Goal: Information Seeking & Learning: Learn about a topic

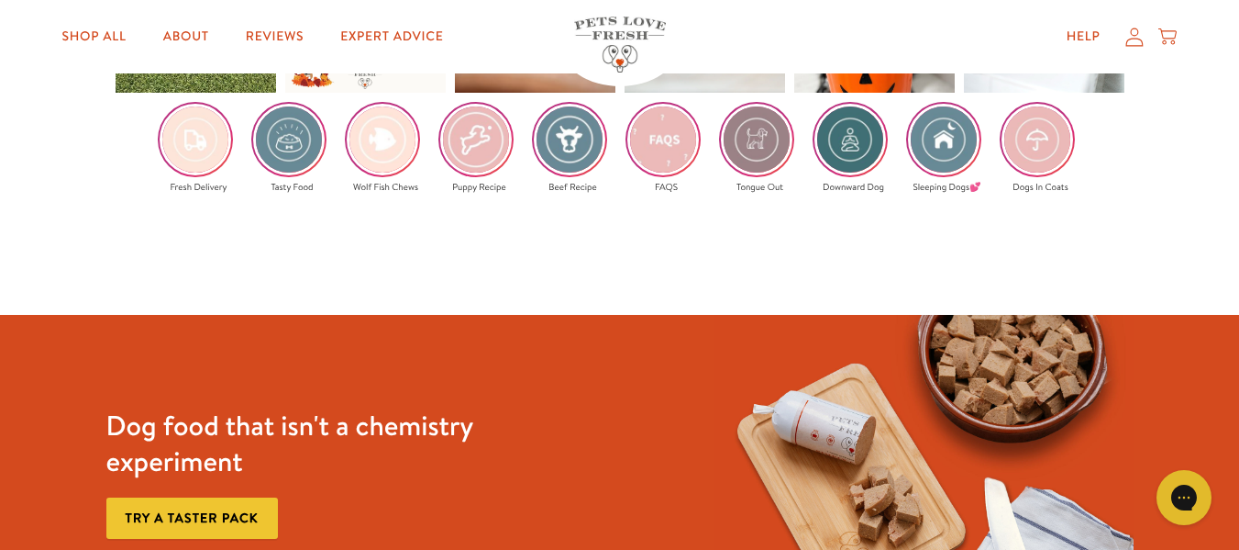
scroll to position [3070, 0]
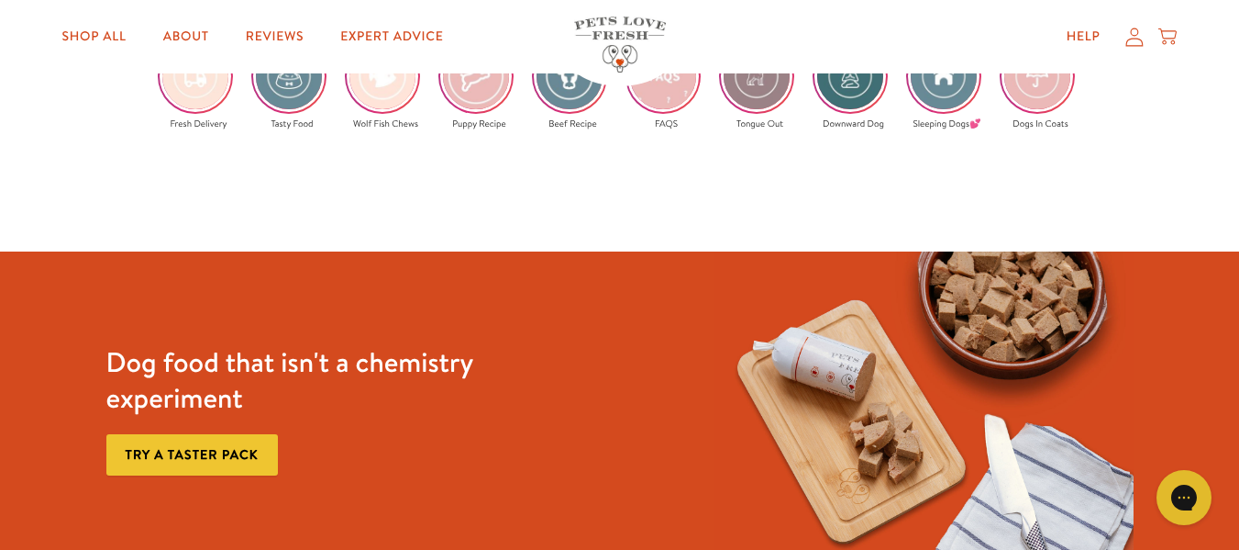
click at [200, 448] on link "Try a taster pack" at bounding box center [192, 454] width 172 height 41
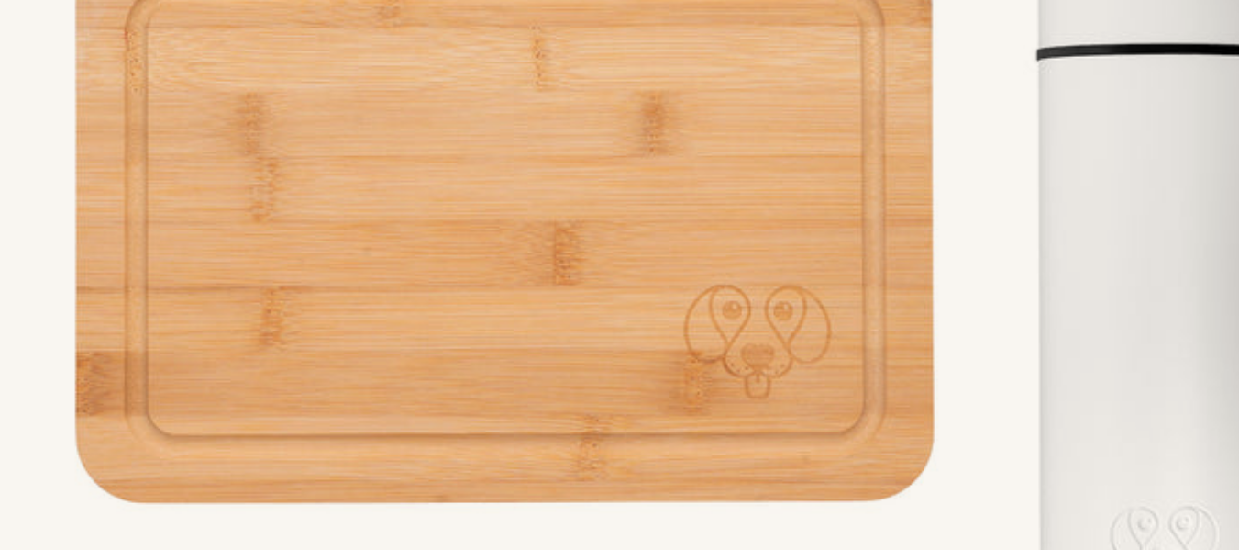
scroll to position [130, 0]
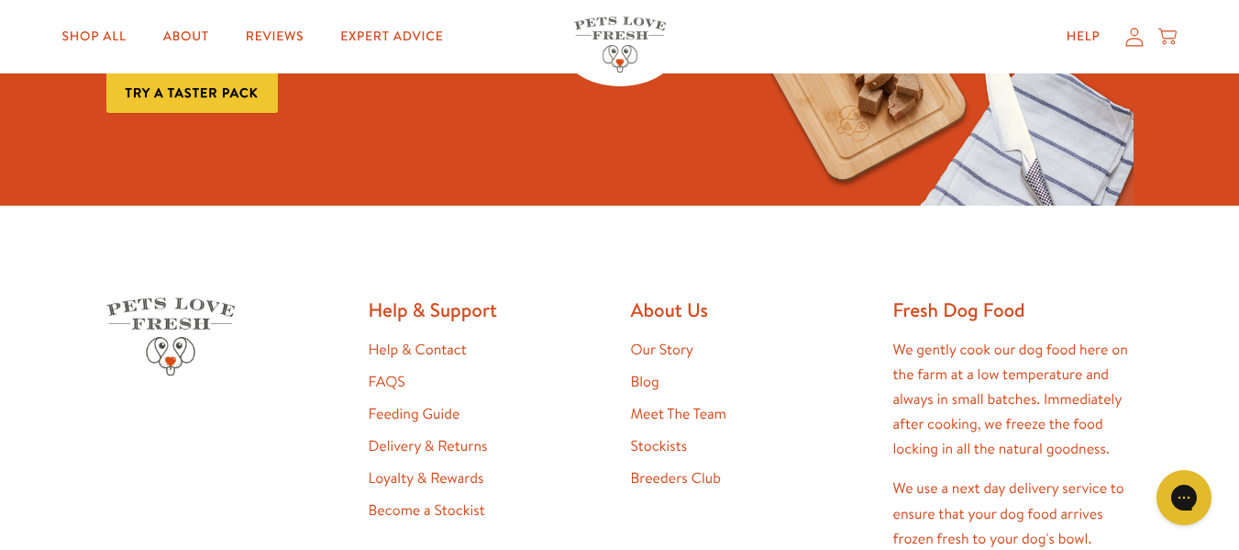
scroll to position [3428, 0]
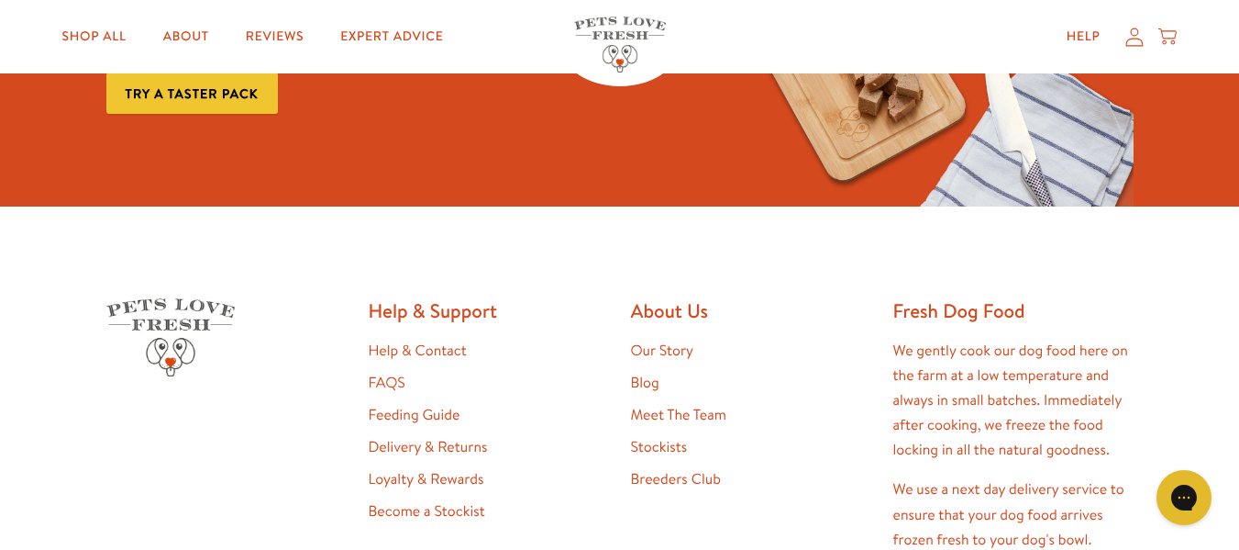
click at [379, 376] on link "FAQS" at bounding box center [387, 382] width 37 height 20
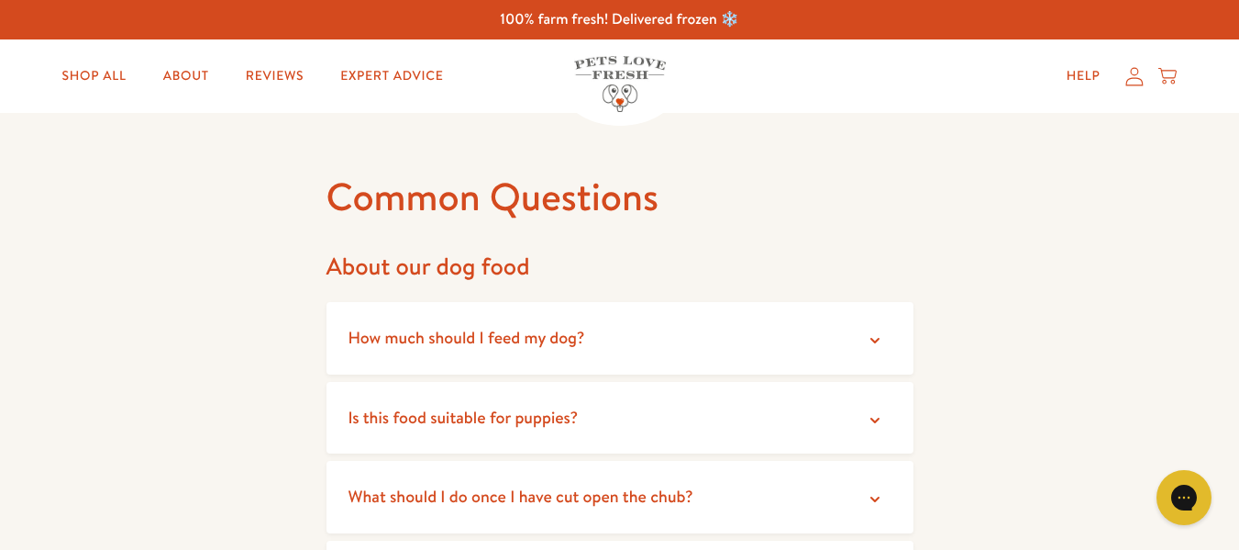
scroll to position [86, 0]
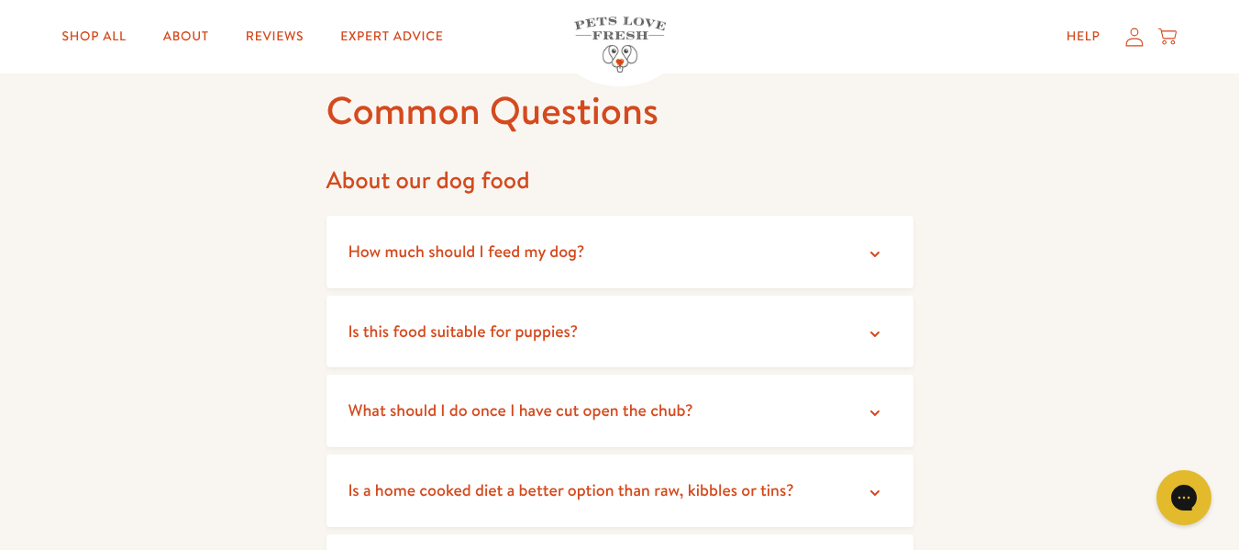
click at [873, 250] on icon at bounding box center [875, 254] width 18 height 18
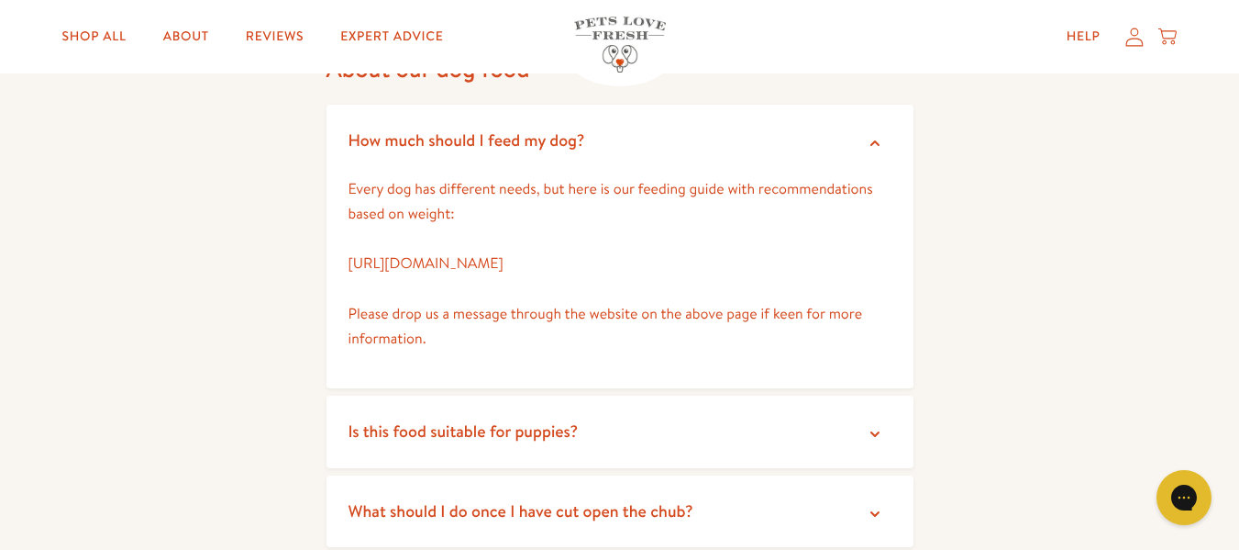
scroll to position [198, 0]
click at [872, 429] on icon at bounding box center [875, 433] width 18 height 18
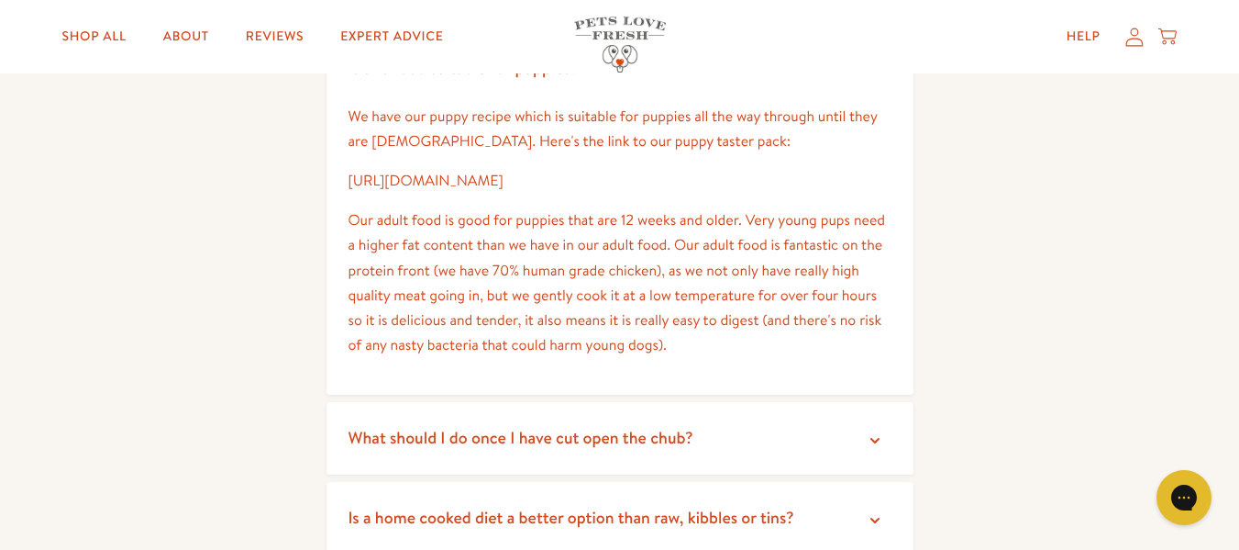
scroll to position [568, 0]
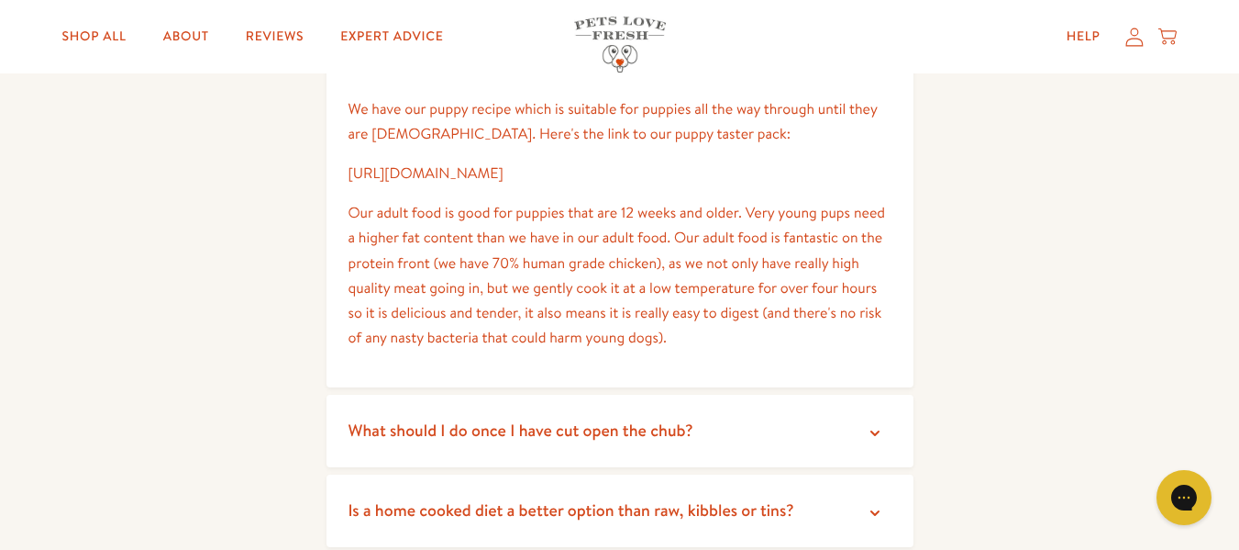
click at [872, 429] on icon at bounding box center [875, 433] width 18 height 18
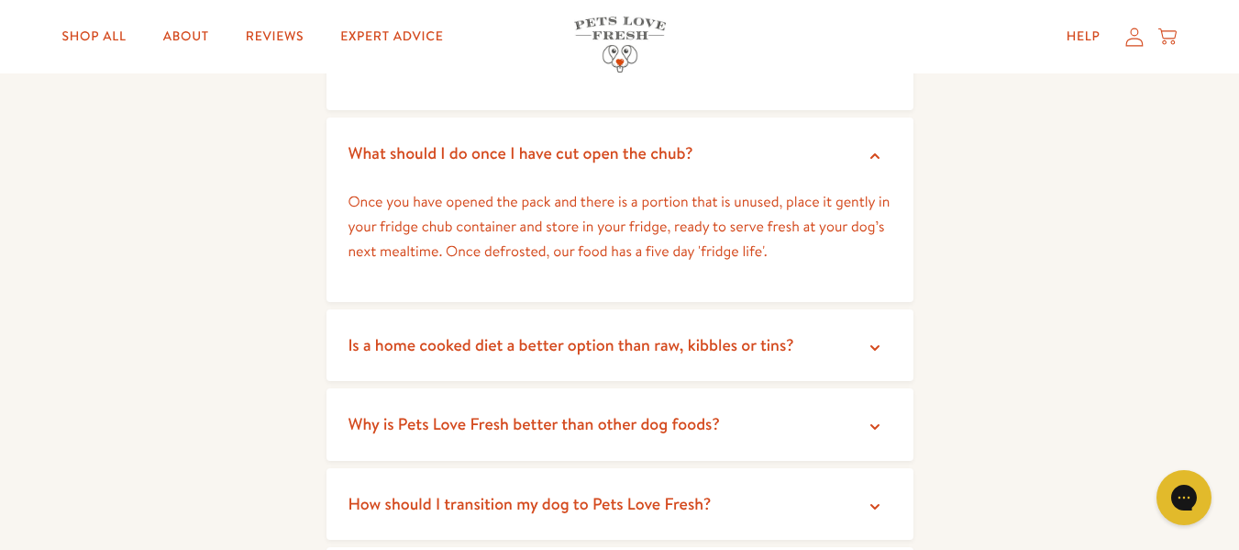
scroll to position [849, 0]
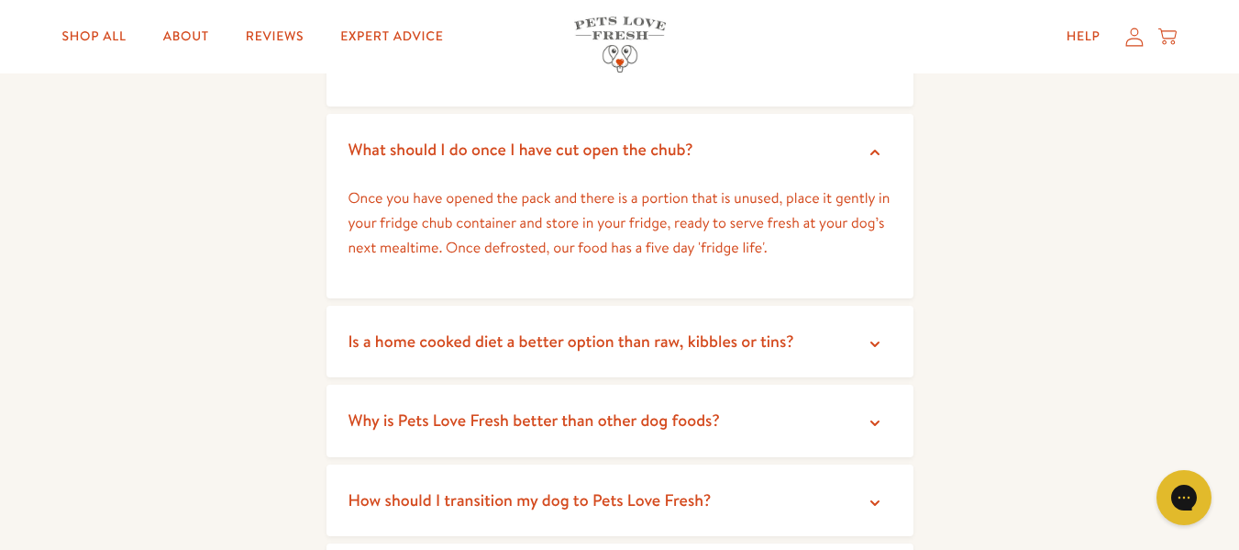
click at [881, 337] on icon at bounding box center [875, 344] width 18 height 18
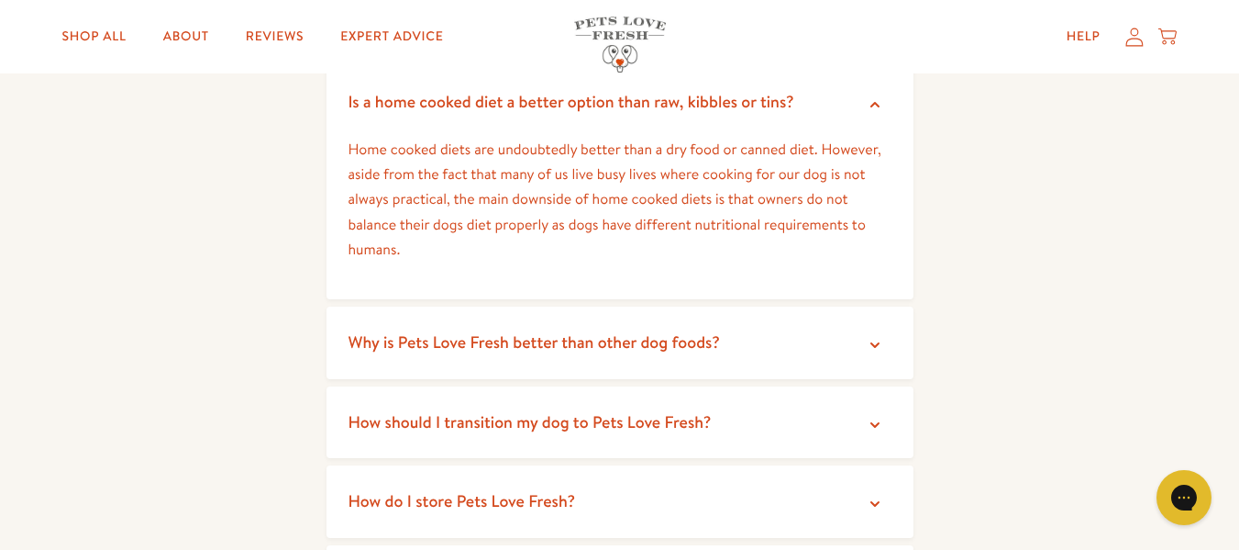
scroll to position [1094, 0]
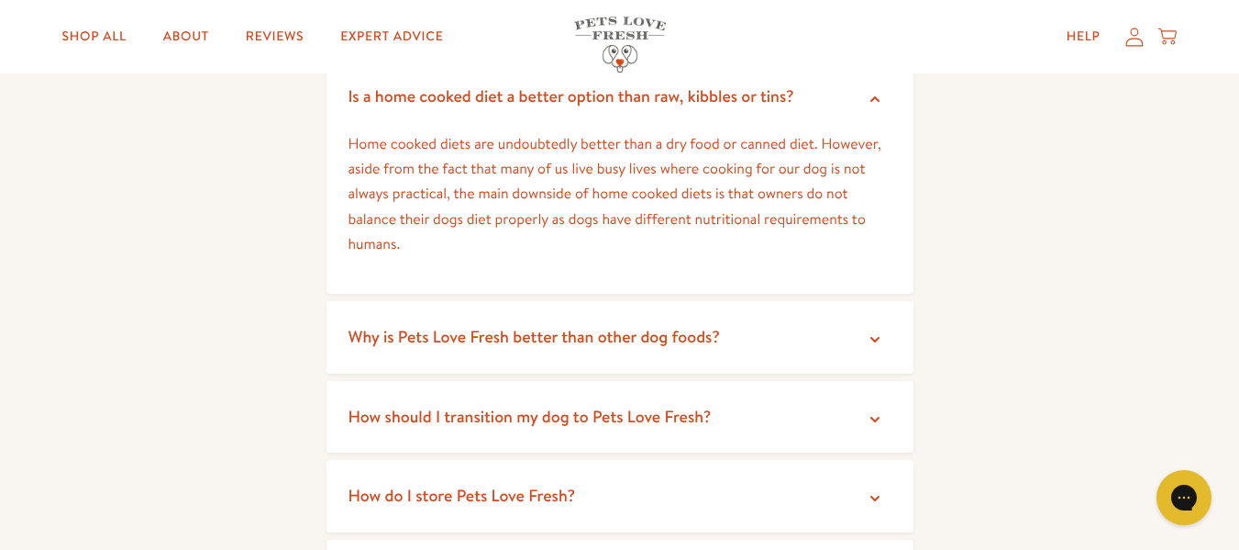
click at [880, 336] on icon at bounding box center [875, 339] width 18 height 18
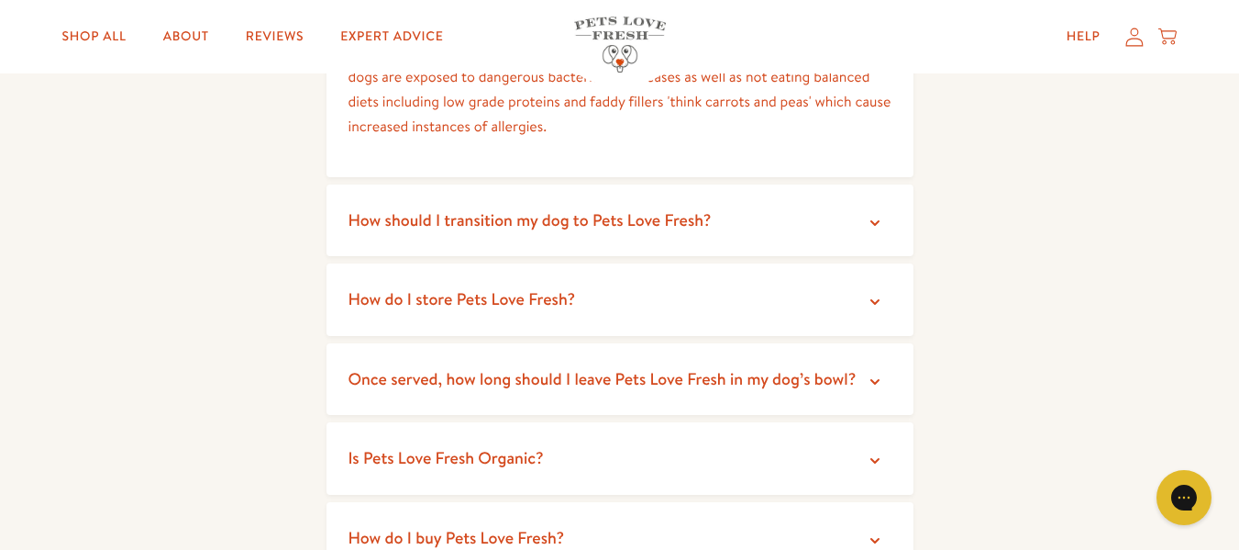
scroll to position [1592, 0]
click at [883, 294] on icon at bounding box center [875, 301] width 18 height 18
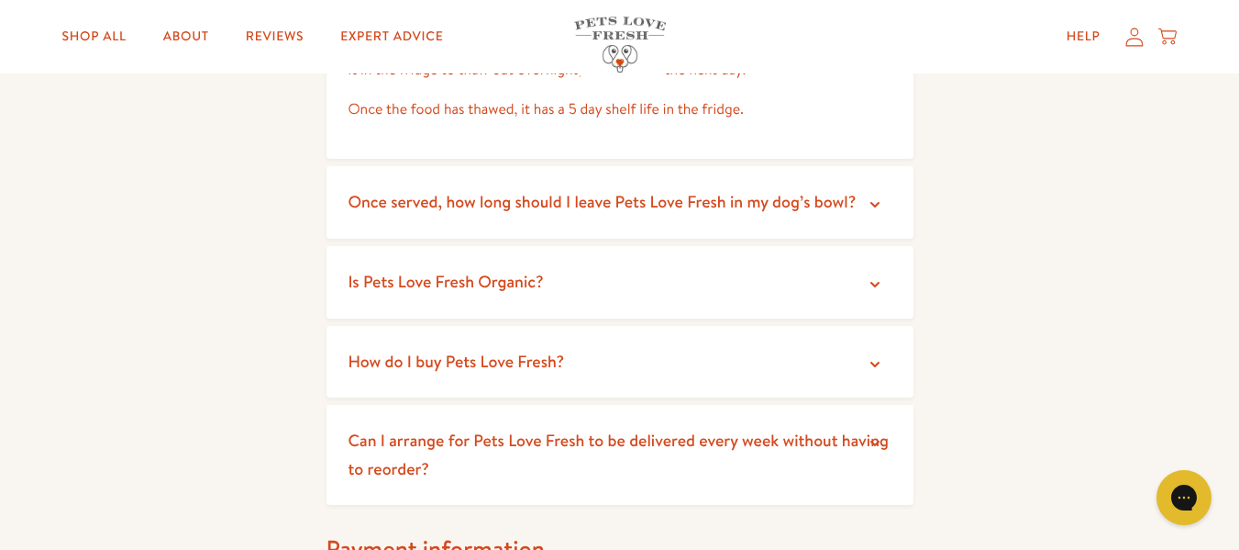
scroll to position [1917, 0]
click at [876, 357] on icon at bounding box center [875, 365] width 18 height 18
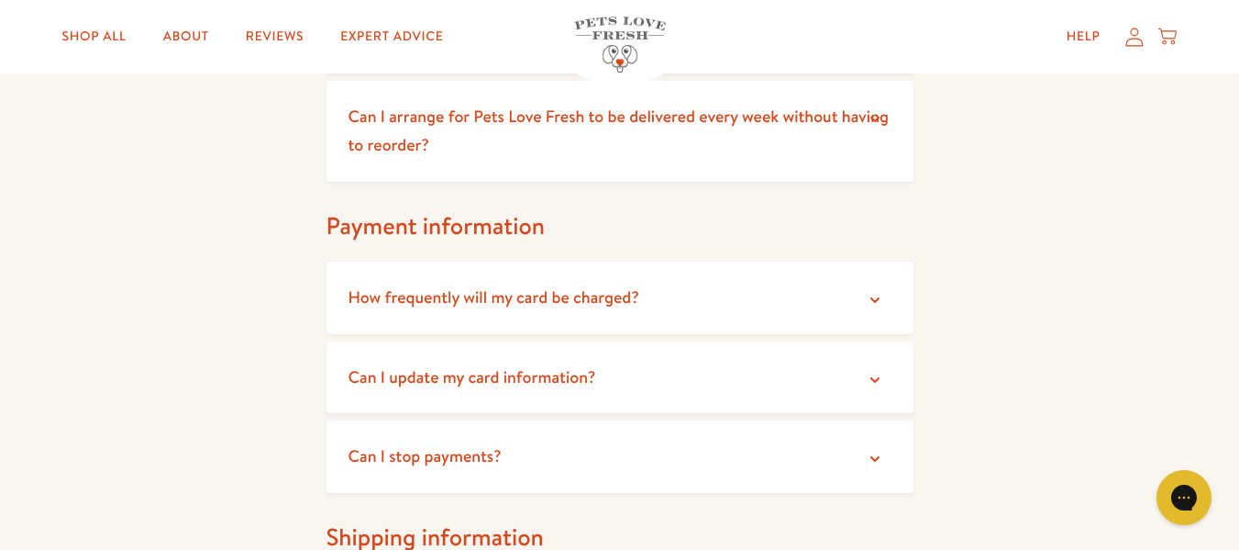
scroll to position [2445, 0]
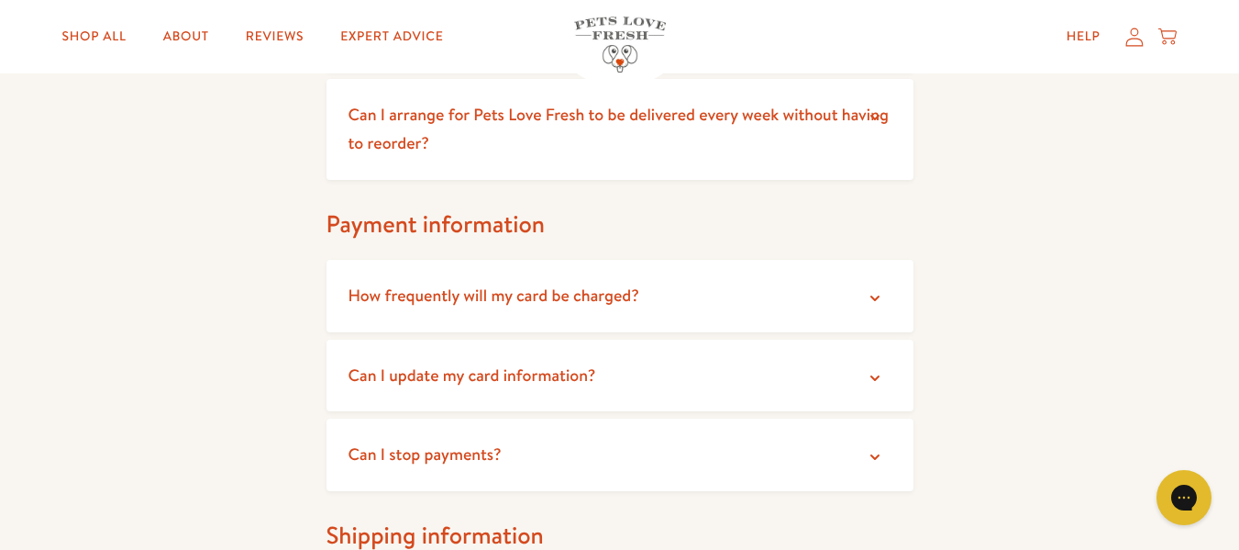
click at [875, 461] on icon at bounding box center [875, 457] width 18 height 18
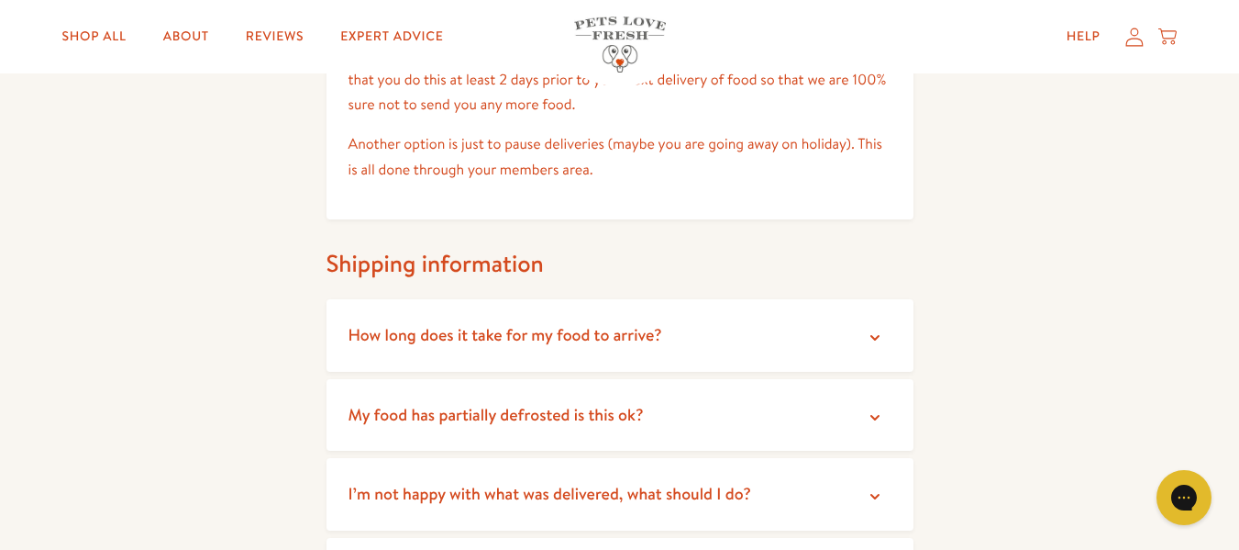
scroll to position [2918, 0]
click at [878, 339] on icon at bounding box center [875, 337] width 18 height 18
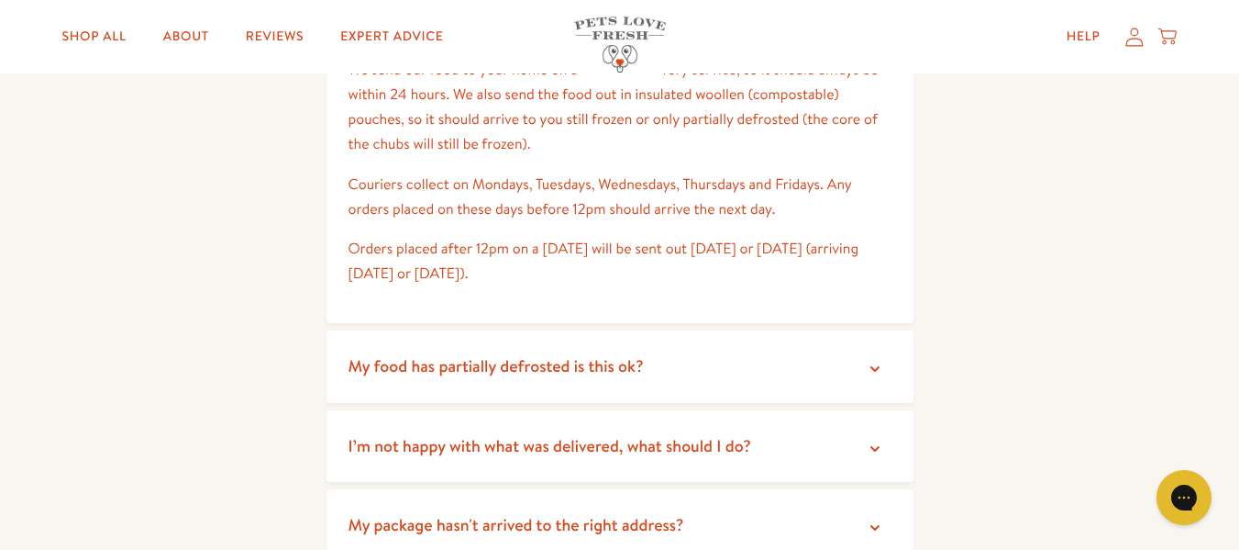
scroll to position [3232, 0]
click at [884, 367] on summary "My food has partially defrosted is this ok?" at bounding box center [620, 365] width 587 height 72
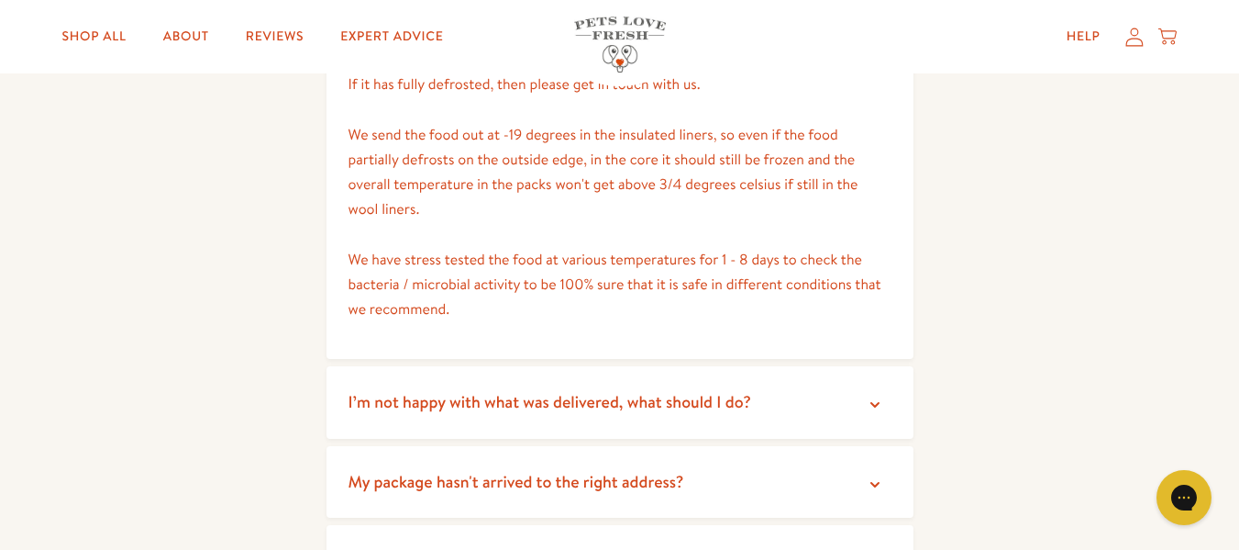
scroll to position [3756, 0]
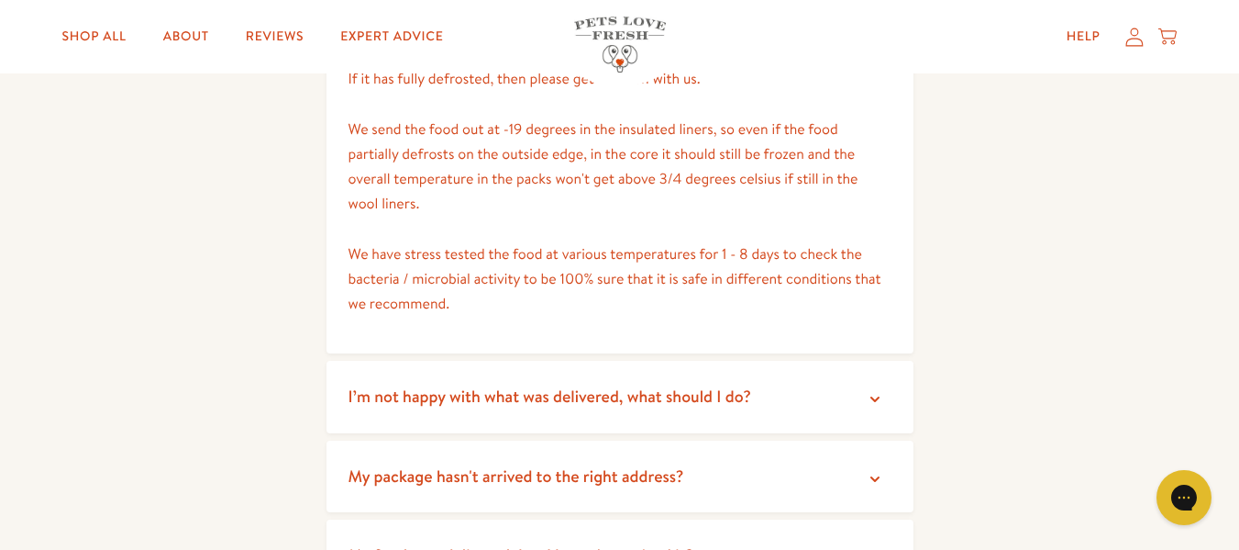
click at [873, 384] on summary "I’m not happy with what was delivered, what should I do?" at bounding box center [620, 397] width 587 height 72
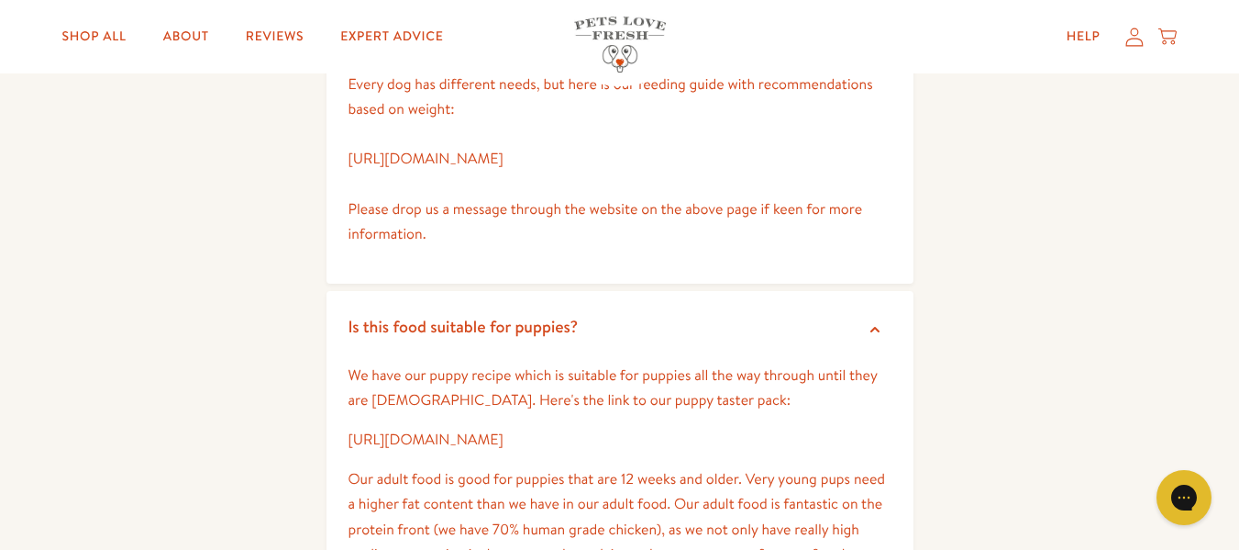
scroll to position [0, 0]
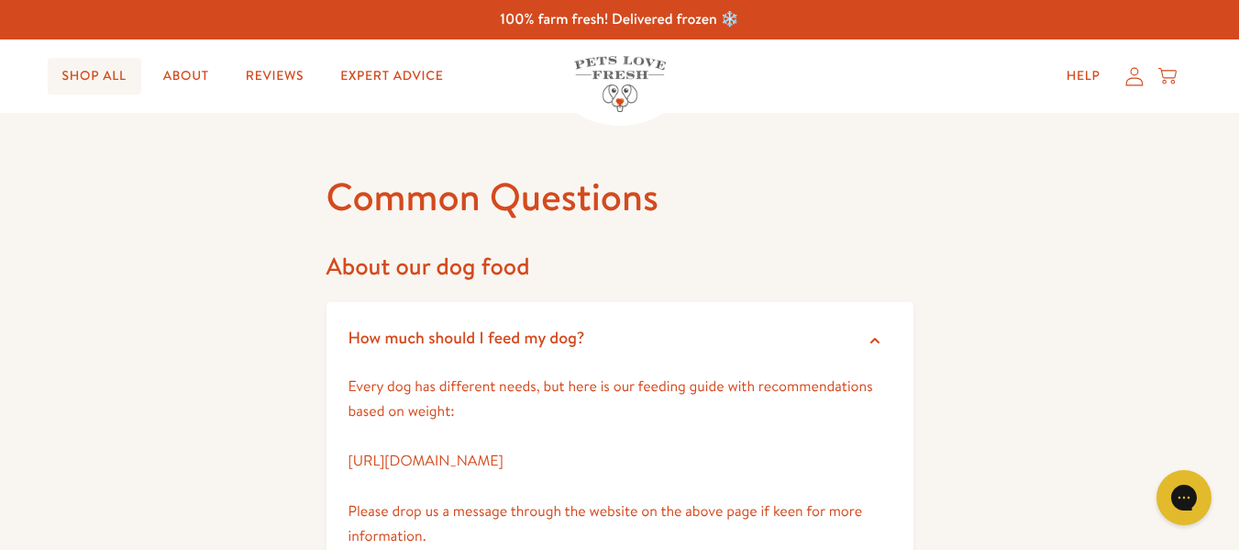
click at [90, 65] on link "Shop All" at bounding box center [95, 76] width 94 height 37
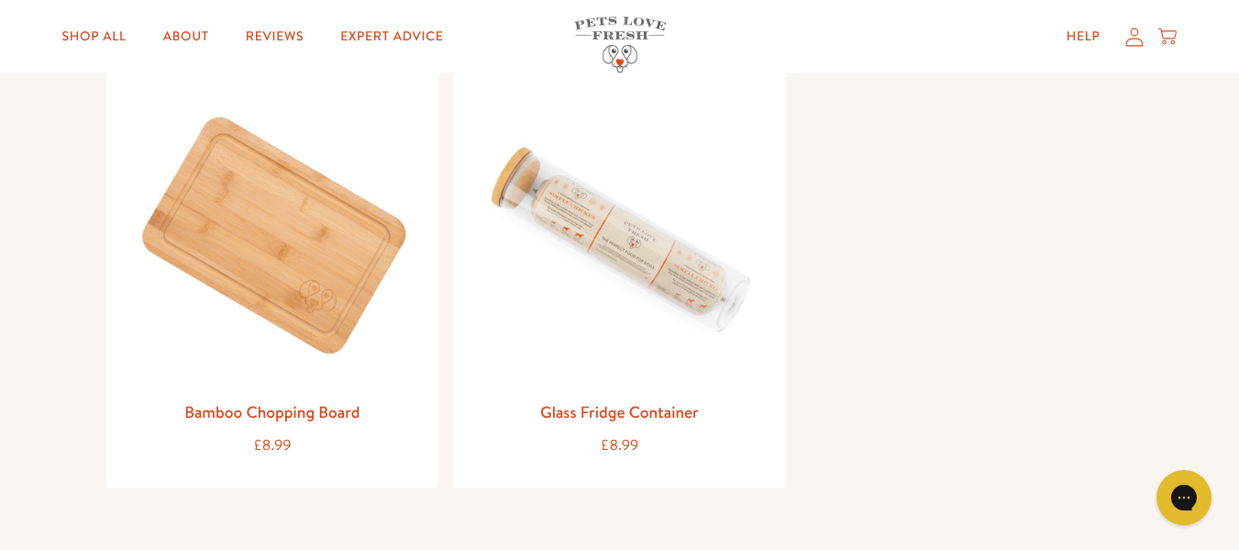
scroll to position [2244, 0]
click at [773, 151] on div "Glass Fridge Container £8.99" at bounding box center [619, 278] width 333 height 415
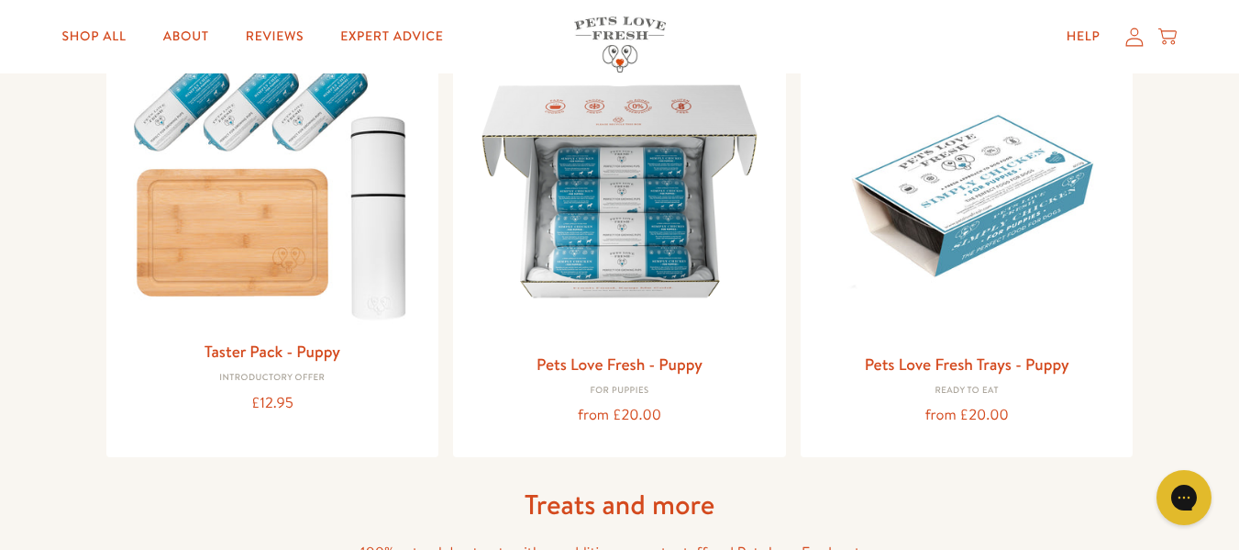
scroll to position [825, 0]
click at [622, 221] on img at bounding box center [620, 190] width 304 height 304
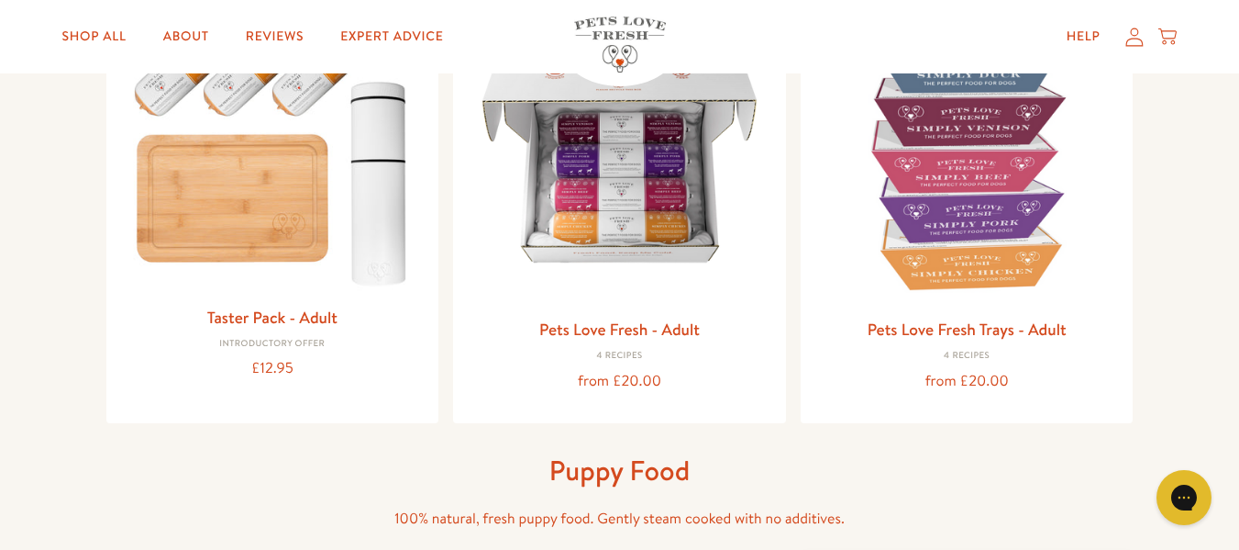
scroll to position [289, 0]
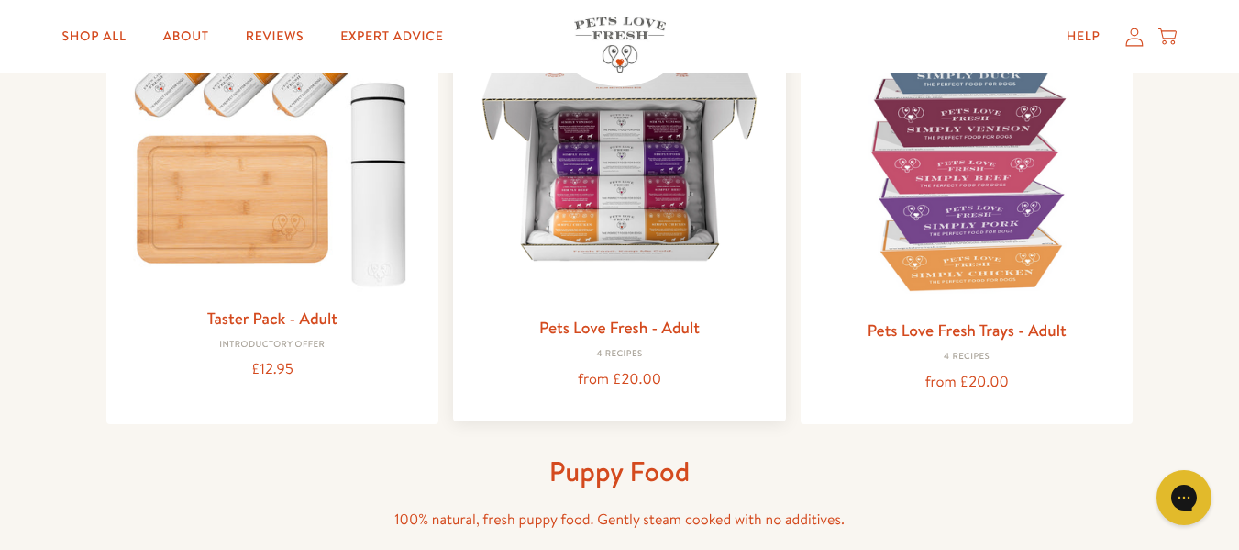
click at [678, 119] on img at bounding box center [620, 155] width 304 height 304
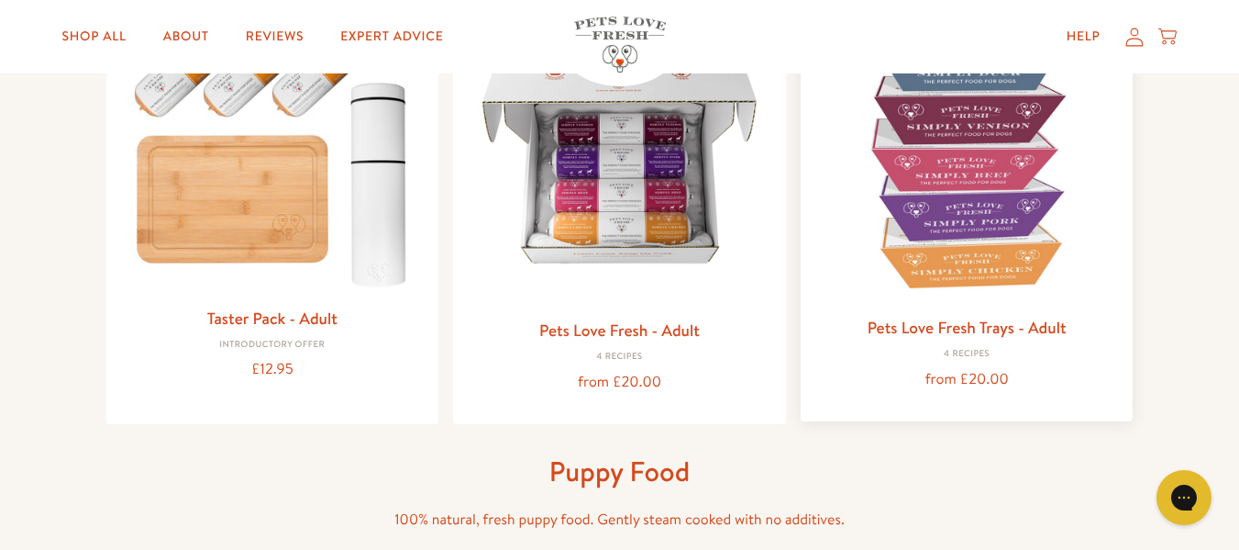
click at [960, 205] on img at bounding box center [968, 155] width 304 height 304
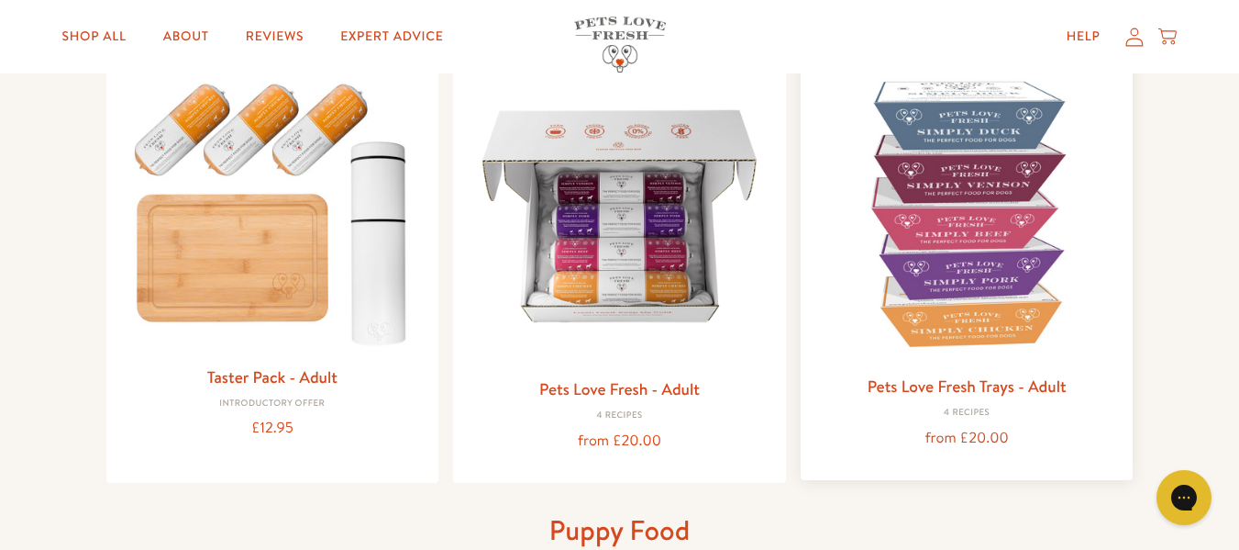
scroll to position [231, 0]
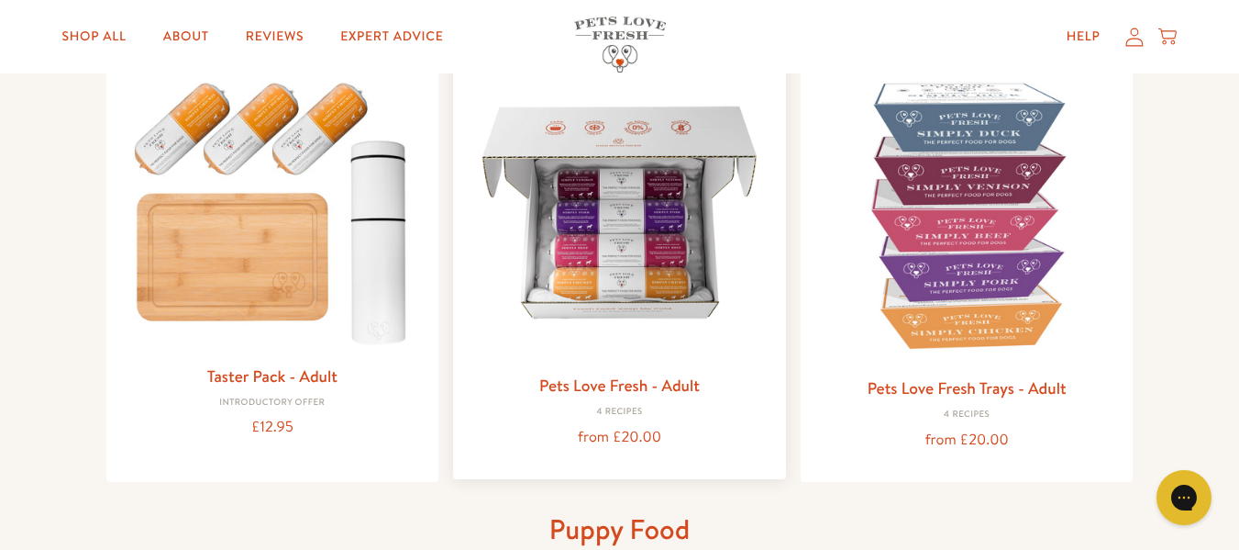
click at [557, 194] on img at bounding box center [620, 213] width 304 height 304
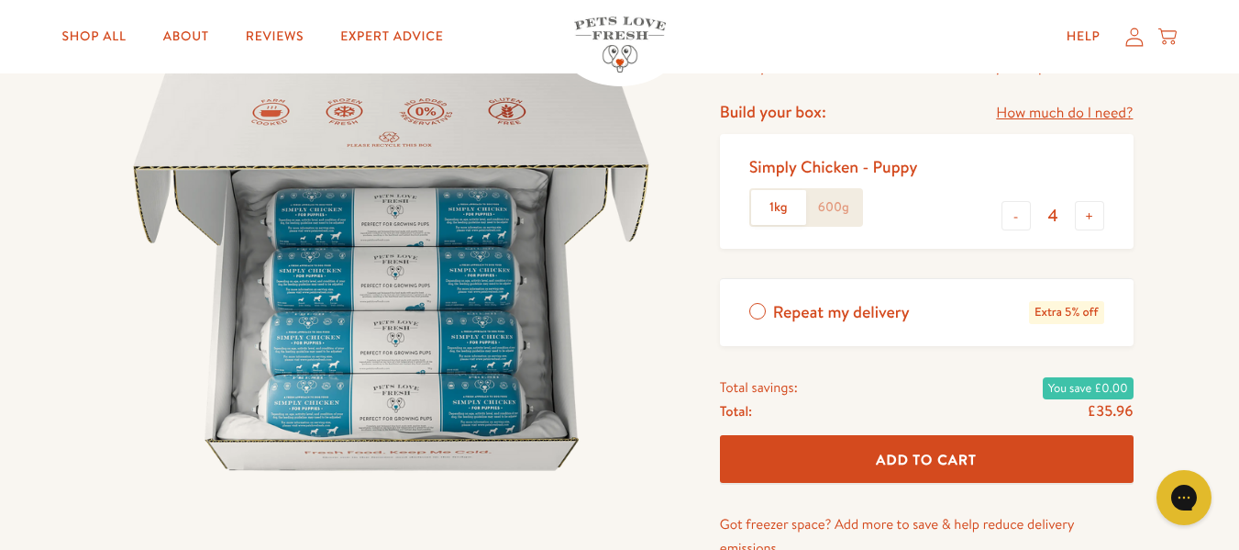
scroll to position [186, 0]
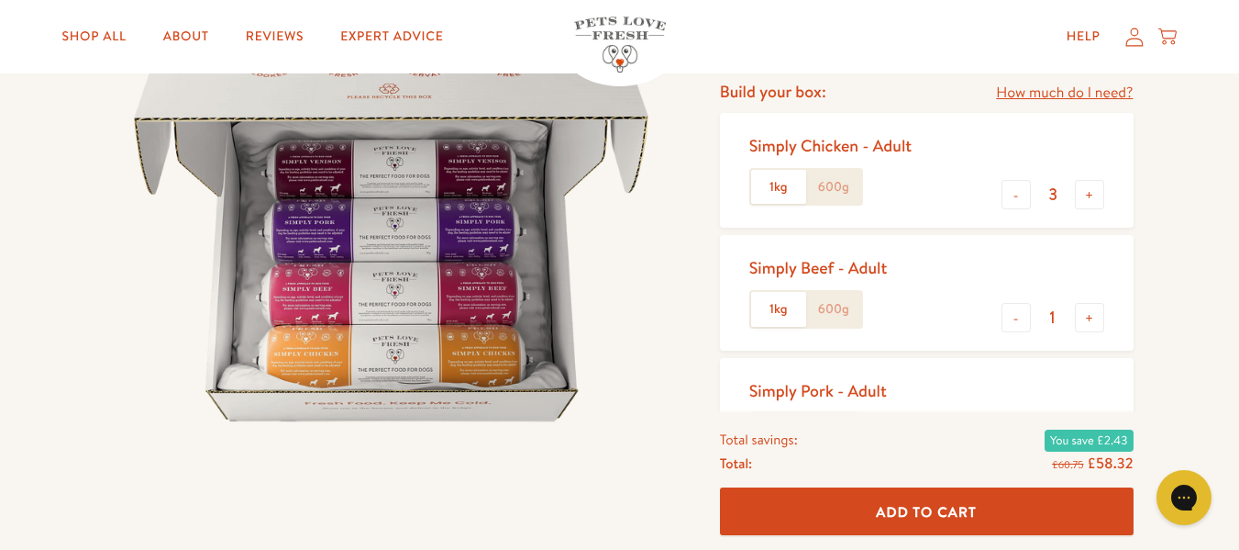
scroll to position [239, 0]
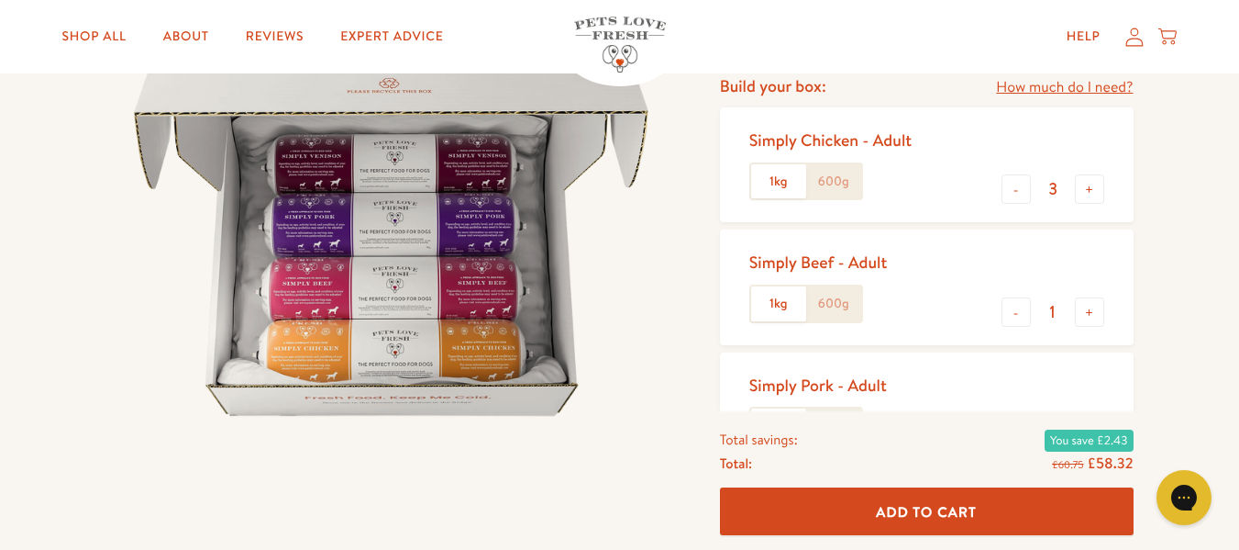
click at [839, 182] on label "600g" at bounding box center [833, 181] width 55 height 35
click at [0, 0] on input "600g" at bounding box center [0, 0] width 0 height 0
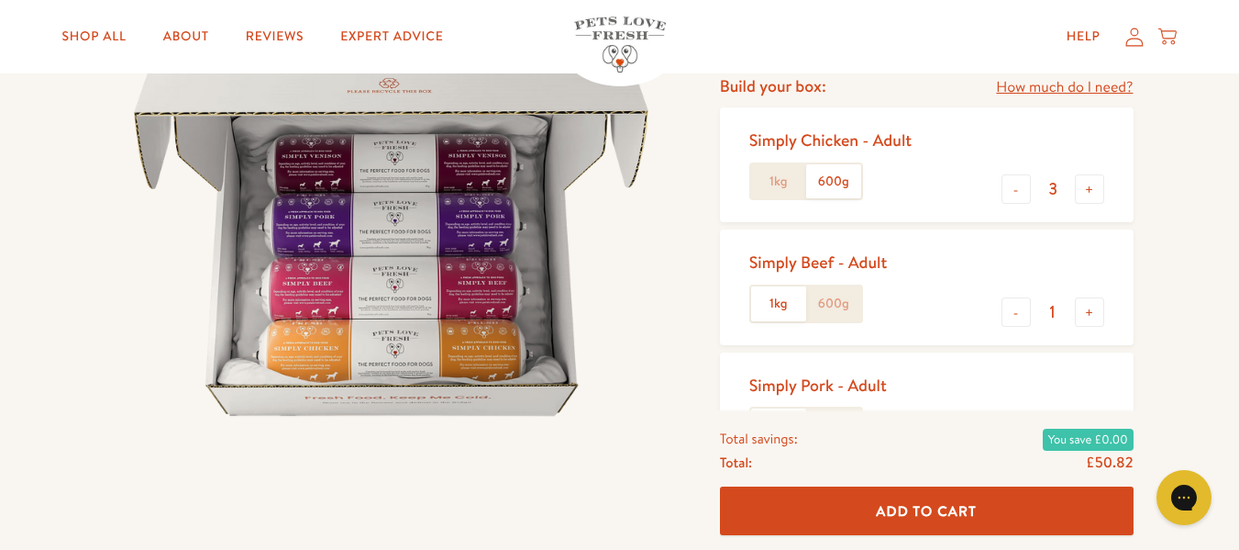
click at [839, 306] on label "600g" at bounding box center [833, 303] width 55 height 35
click at [0, 0] on input "600g" at bounding box center [0, 0] width 0 height 0
click at [769, 305] on label "1kg" at bounding box center [778, 303] width 55 height 35
click at [0, 0] on input "1kg" at bounding box center [0, 0] width 0 height 0
click at [1087, 312] on button "+" at bounding box center [1089, 311] width 29 height 29
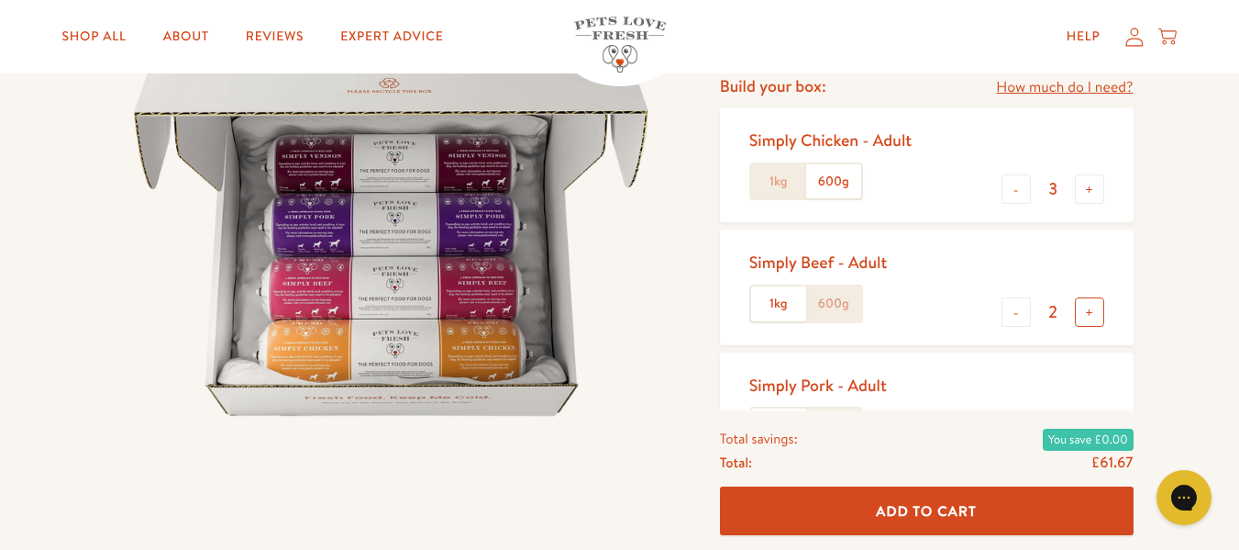
click at [1083, 306] on button "+" at bounding box center [1089, 311] width 29 height 29
type input "3"
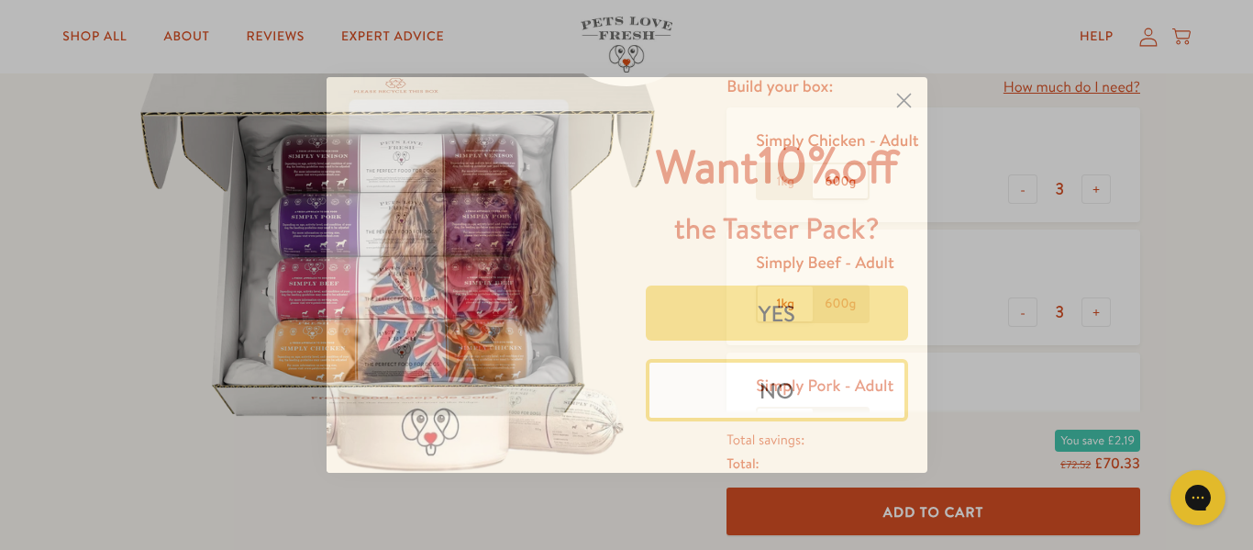
click at [803, 316] on button "YES" at bounding box center [777, 312] width 262 height 55
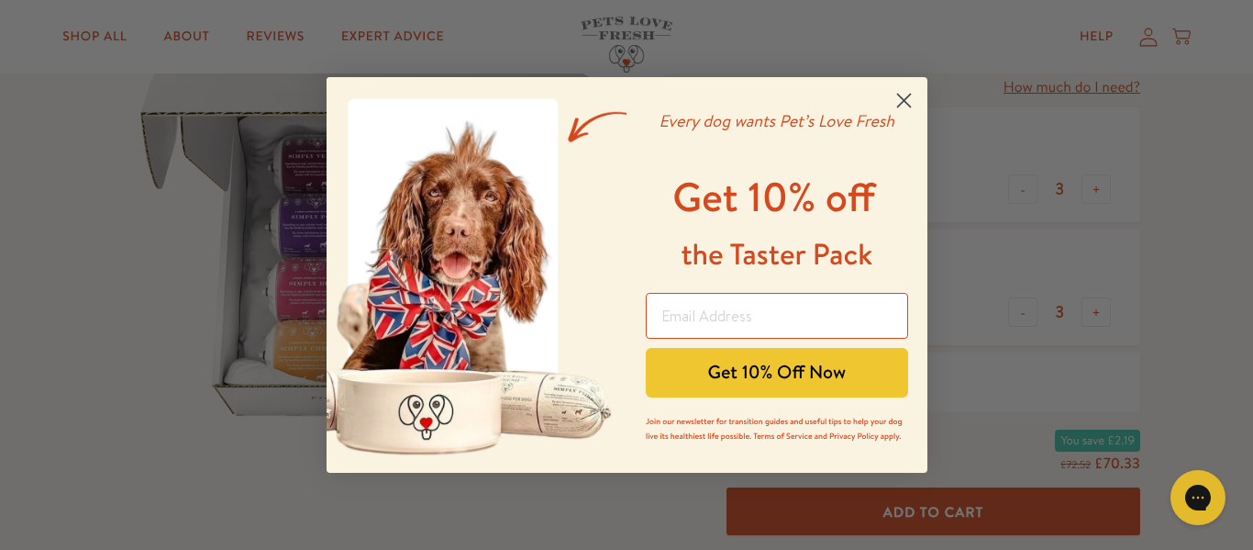
click at [905, 95] on circle "Close dialog" at bounding box center [903, 100] width 30 height 30
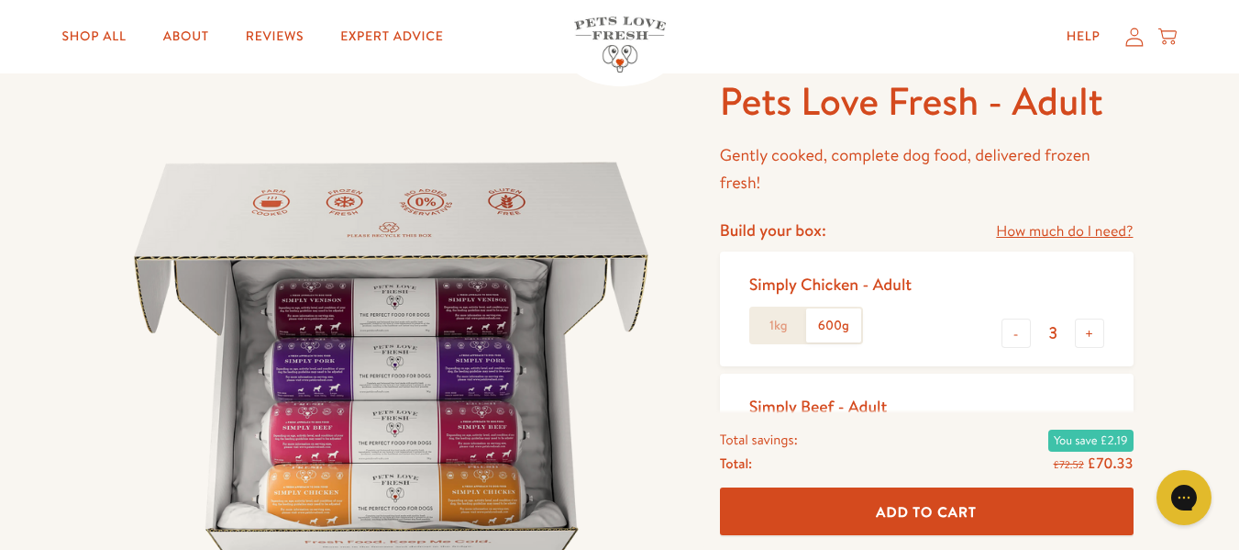
scroll to position [94, 0]
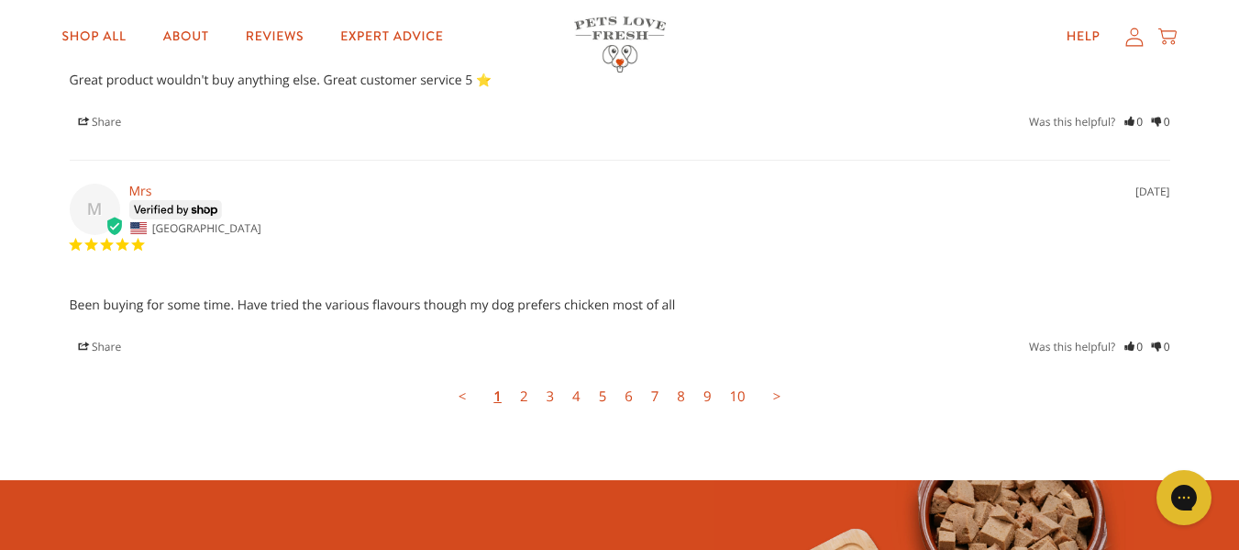
scroll to position [4869, 0]
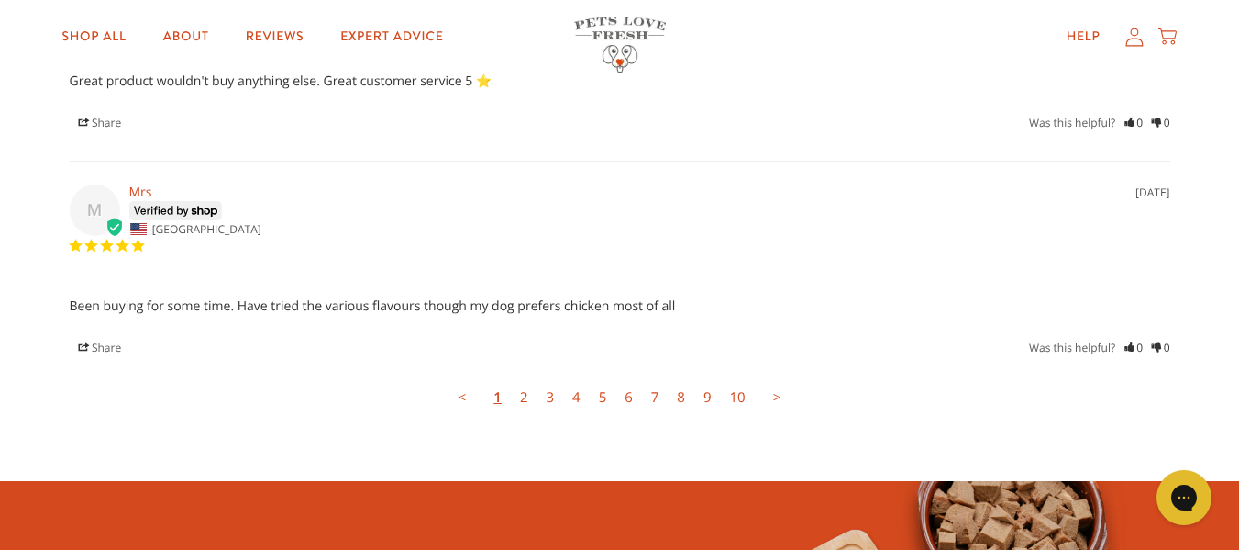
click at [632, 379] on link "6" at bounding box center [629, 397] width 27 height 37
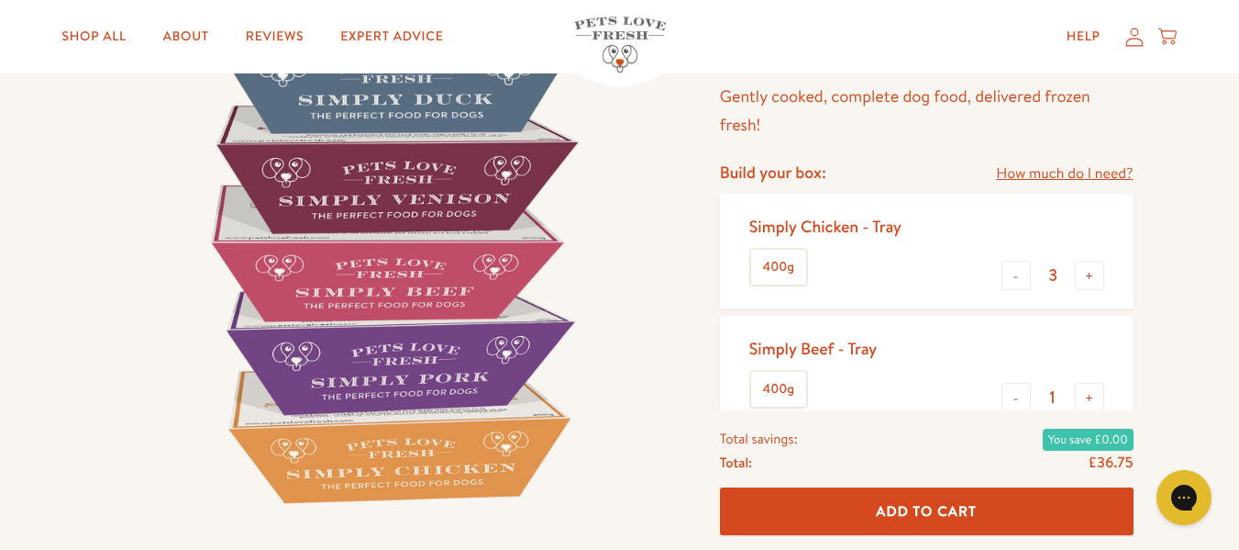
scroll to position [0, 0]
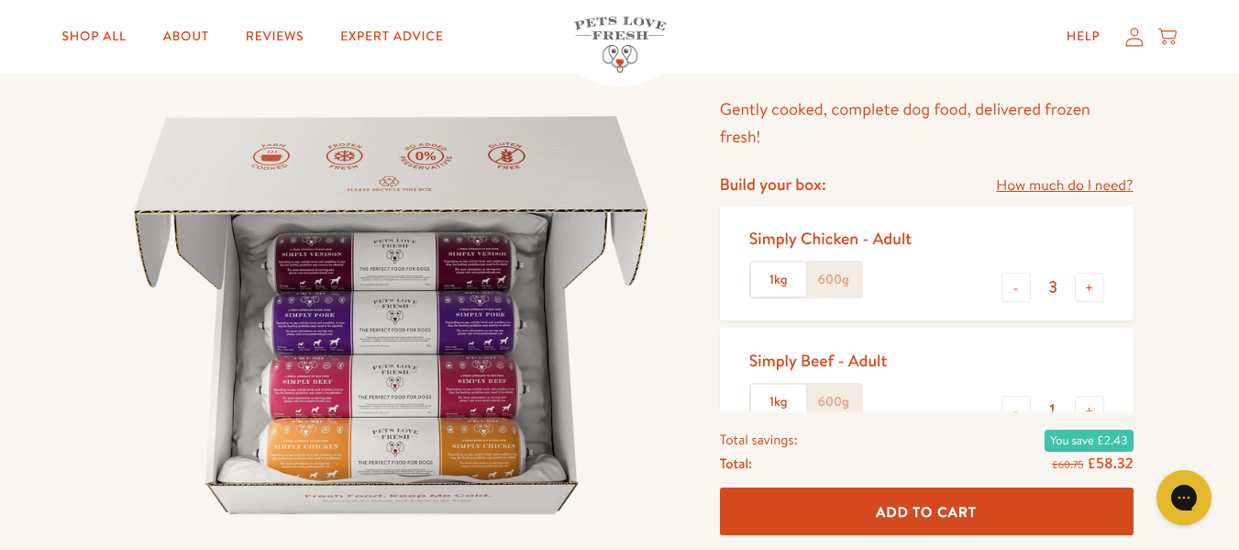
scroll to position [139, 0]
click at [794, 274] on label "1kg" at bounding box center [778, 281] width 55 height 35
click at [0, 0] on input "1kg" at bounding box center [0, 0] width 0 height 0
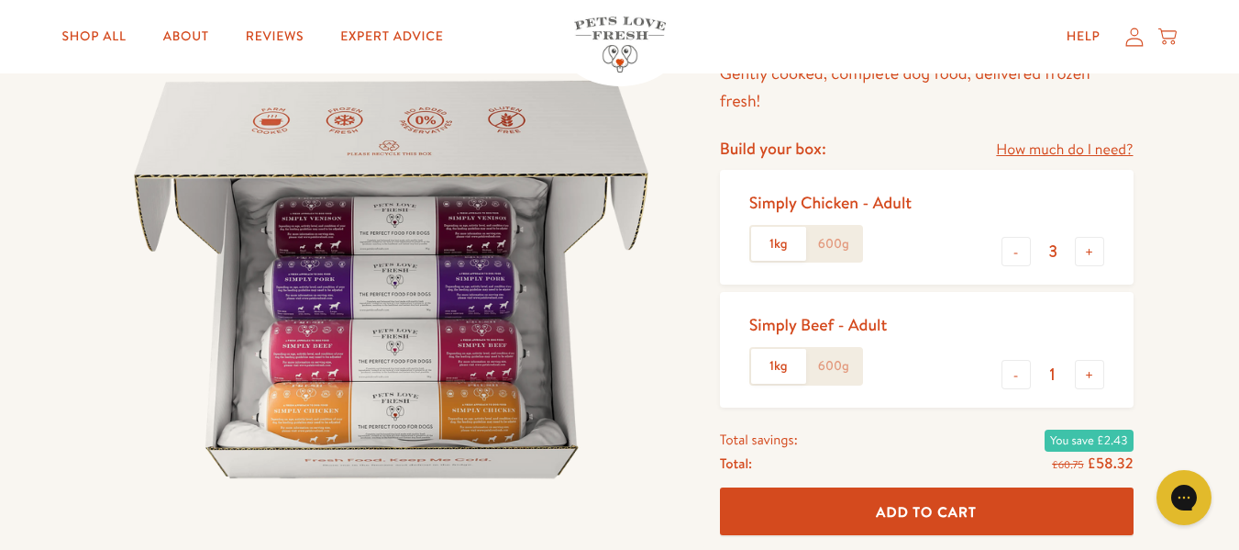
scroll to position [178, 0]
click at [845, 361] on label "600g" at bounding box center [833, 365] width 55 height 35
click at [0, 0] on input "600g" at bounding box center [0, 0] width 0 height 0
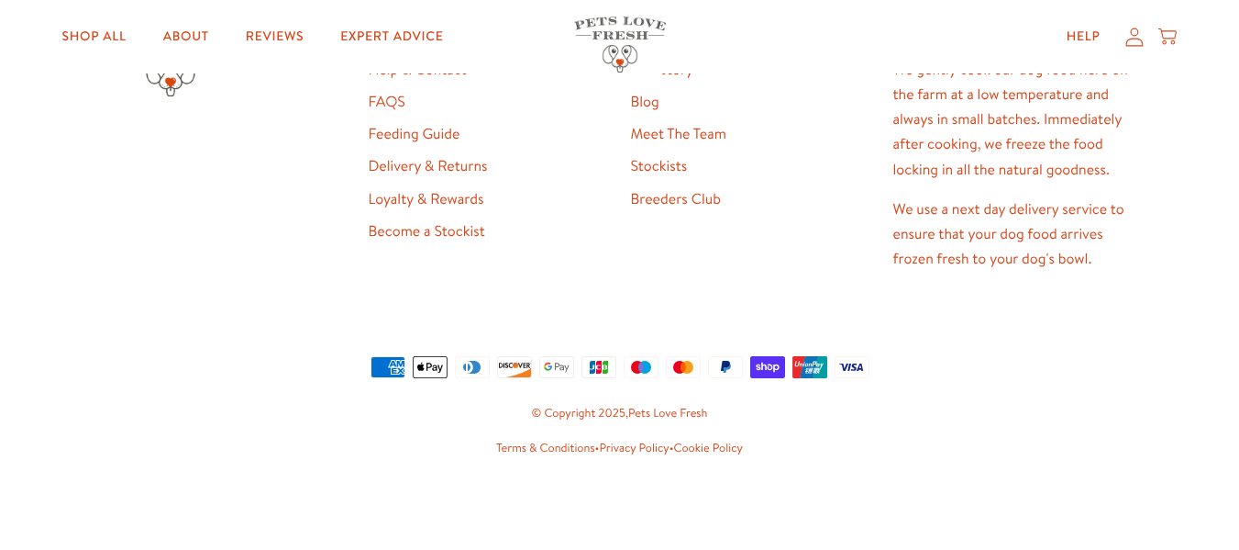
scroll to position [3605, 0]
